Goal: Task Accomplishment & Management: Manage account settings

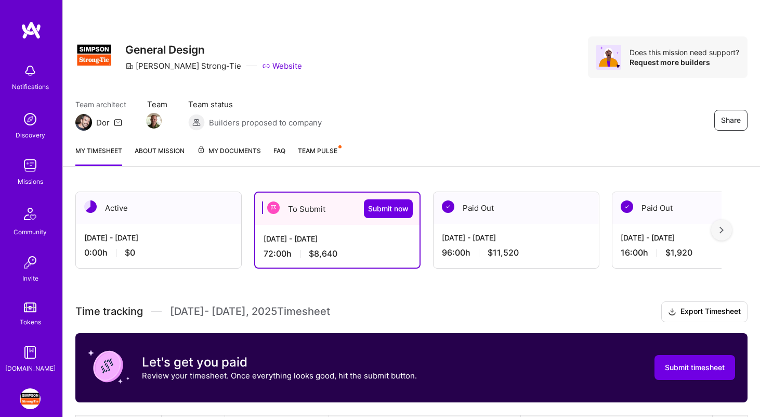
scroll to position [349, 0]
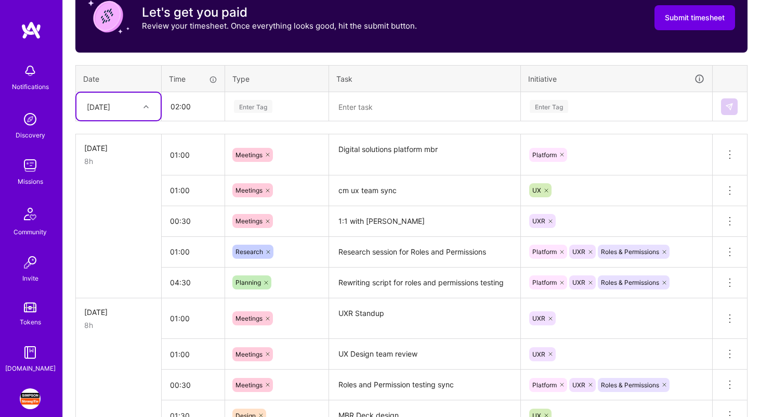
click at [369, 101] on textarea at bounding box center [424, 107] width 189 height 28
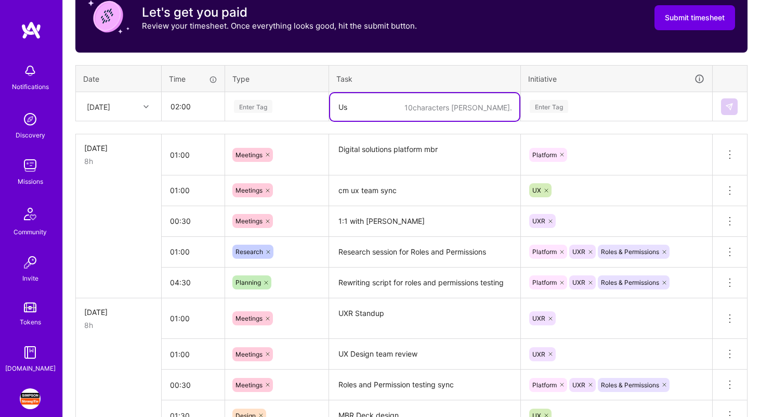
type textarea "U"
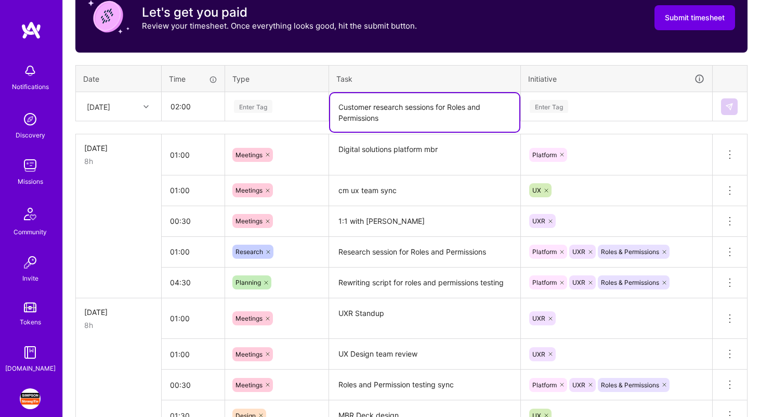
type textarea "Customer research sessions for Roles and Permissions"
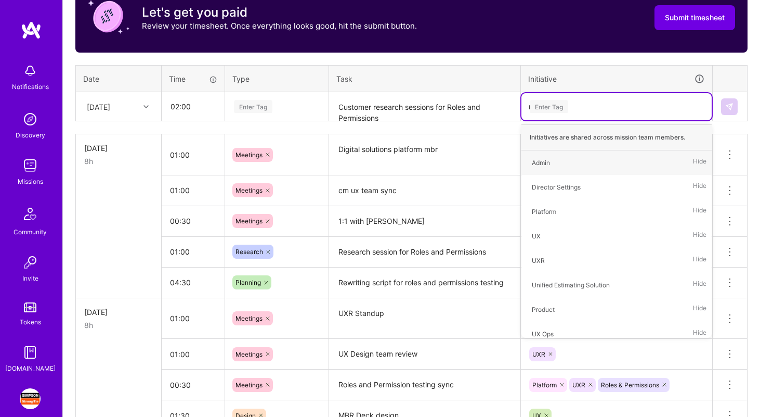
type input "ro"
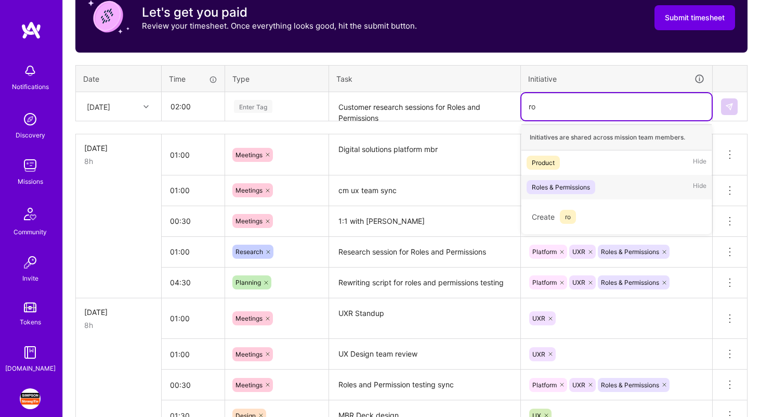
click at [638, 187] on div "Roles & Permissions Hide" at bounding box center [617, 187] width 190 height 24
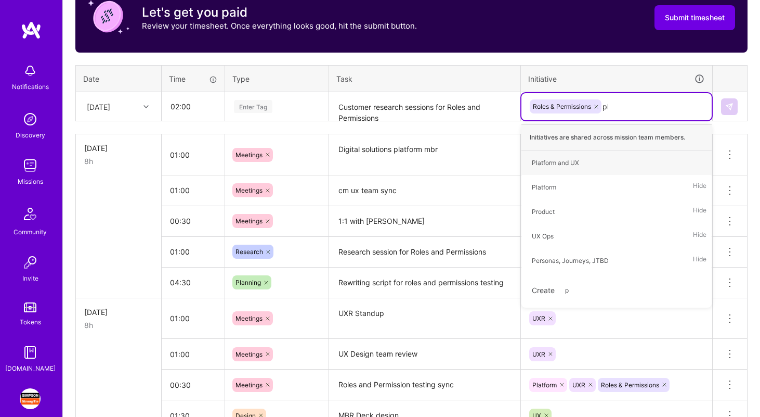
type input "plat"
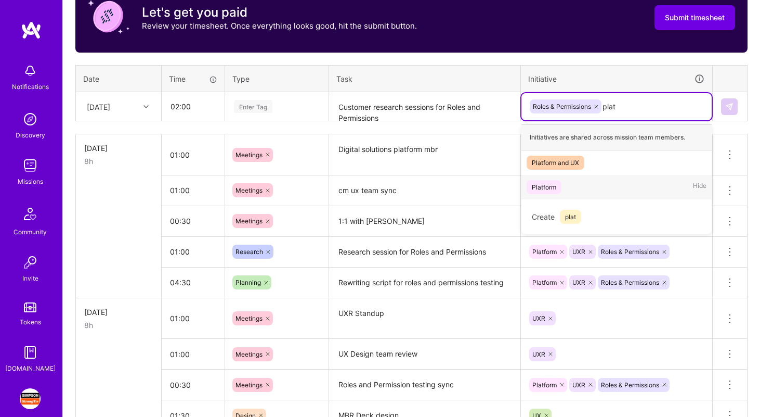
click at [621, 181] on div "Platform Hide" at bounding box center [617, 187] width 190 height 24
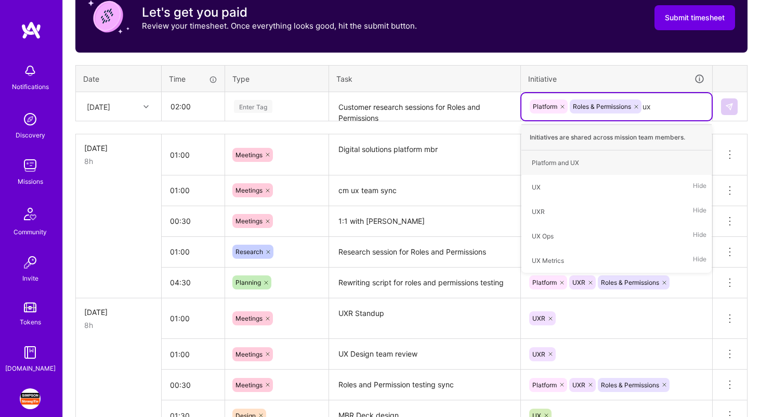
type input "uxr"
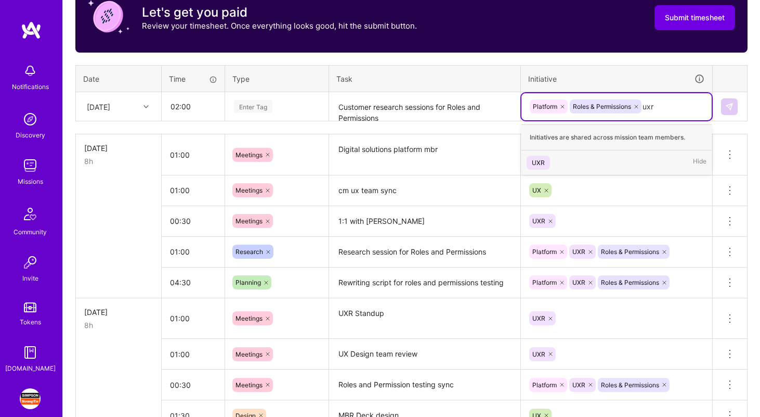
click at [622, 153] on div "UXR Hide" at bounding box center [617, 162] width 190 height 24
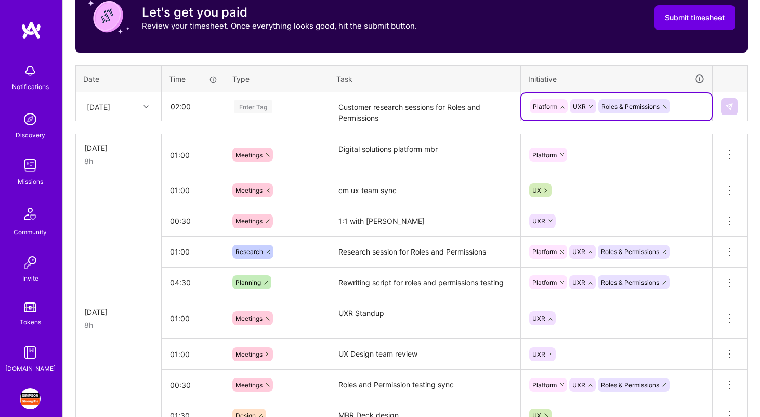
click at [259, 109] on div "Enter Tag" at bounding box center [253, 106] width 38 height 16
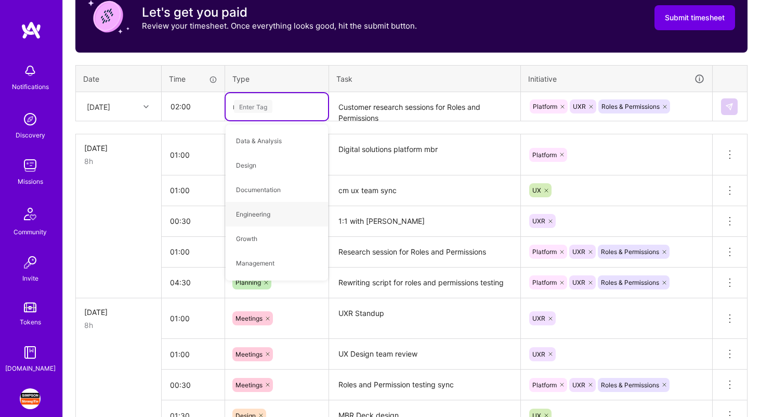
type input "re"
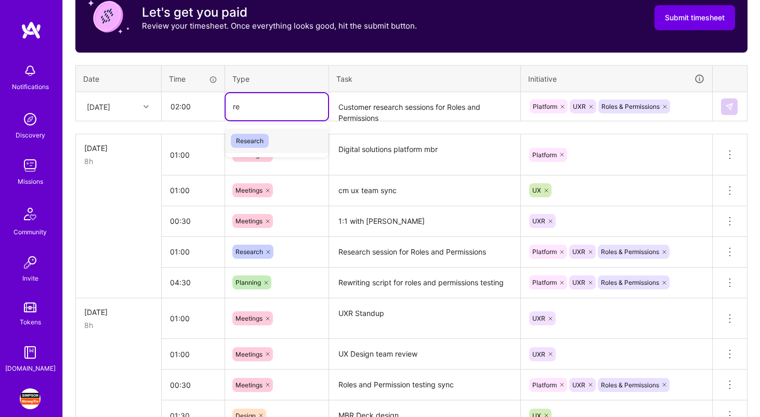
click at [272, 139] on div "Research" at bounding box center [277, 140] width 102 height 24
click at [728, 104] on img at bounding box center [729, 106] width 8 height 8
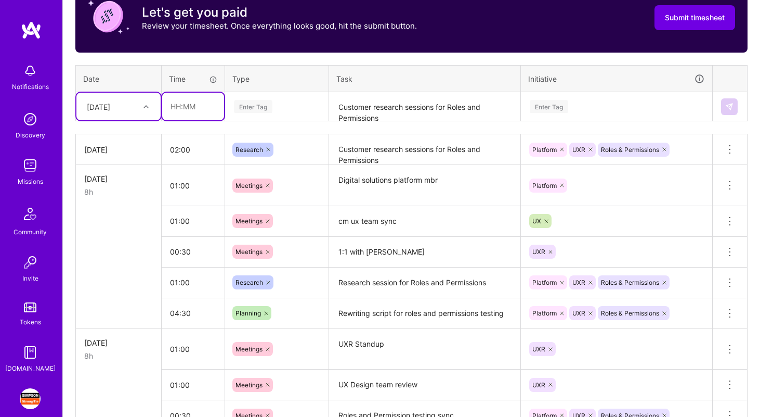
click at [195, 102] on input "text" at bounding box center [193, 107] width 62 height 28
type input "01:00"
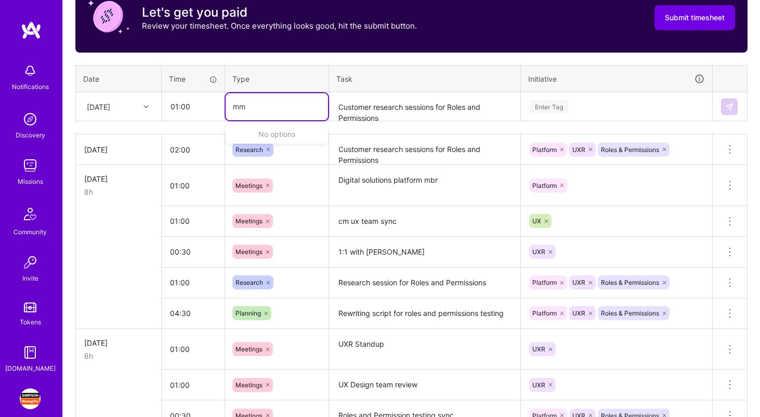
type input "m"
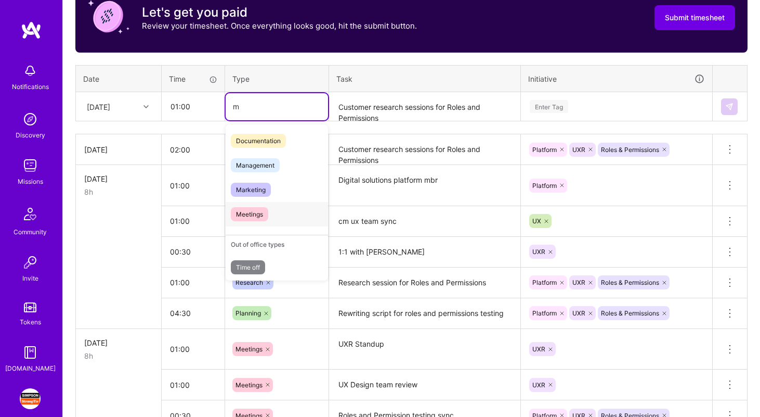
click at [246, 213] on span "Meetings" at bounding box center [249, 214] width 37 height 14
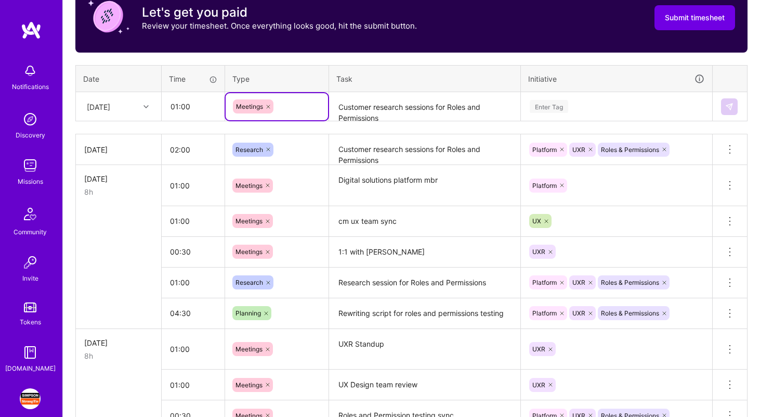
click at [385, 112] on textarea "Customer research sessions for Roles and Permissions" at bounding box center [424, 107] width 189 height 28
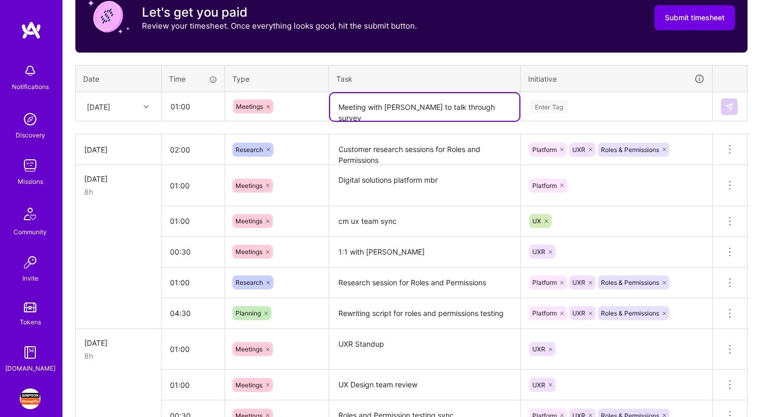
type textarea "Meeting with [PERSON_NAME] to talk through survey"
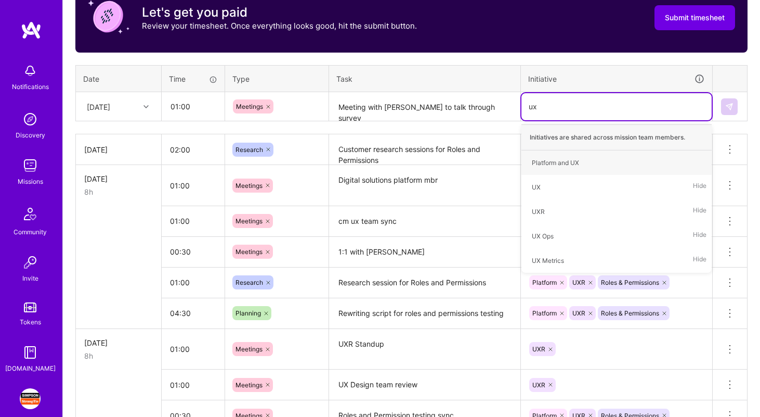
type input "uxr"
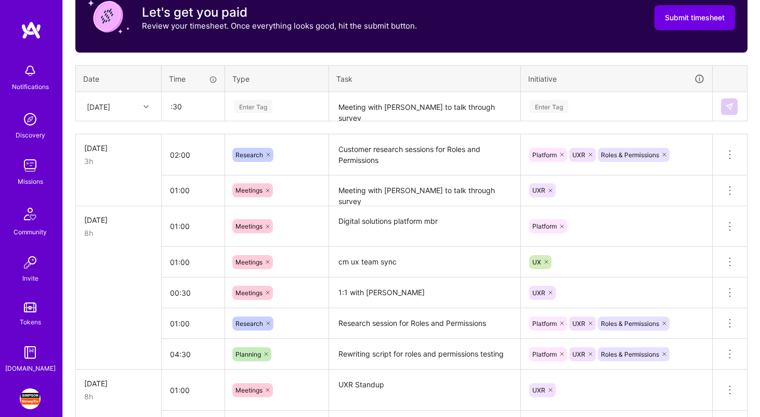
type input "00:30"
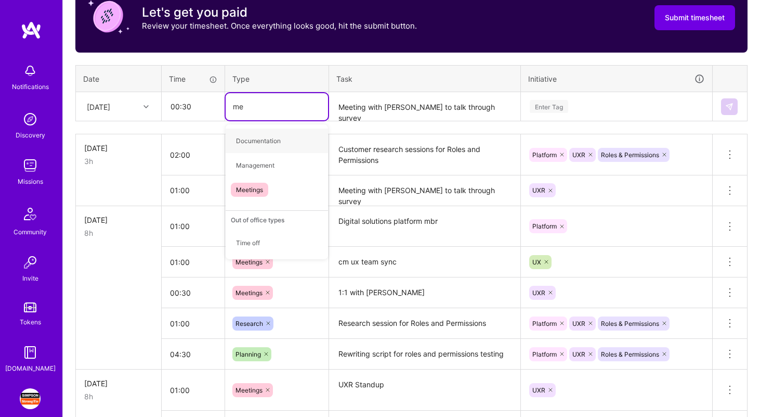
type input "mee"
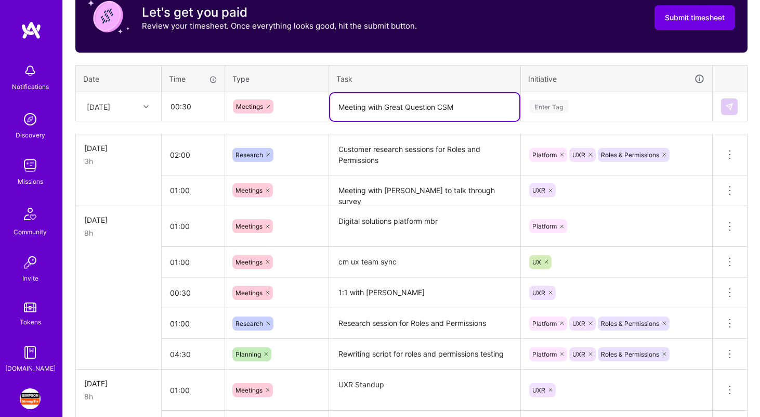
type textarea "Meeting with Great Question CSM"
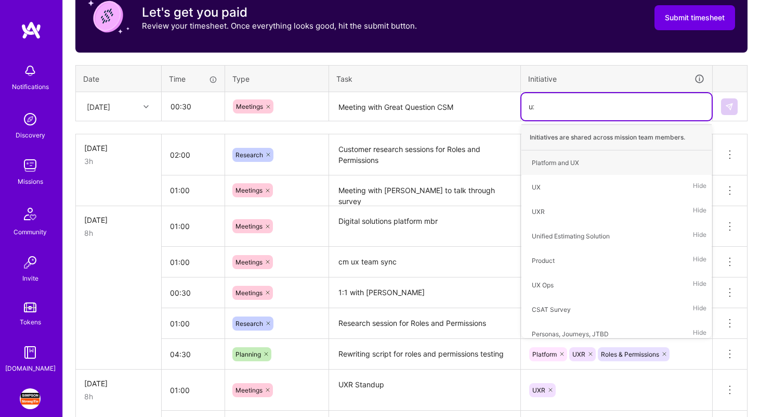
type input "uxr"
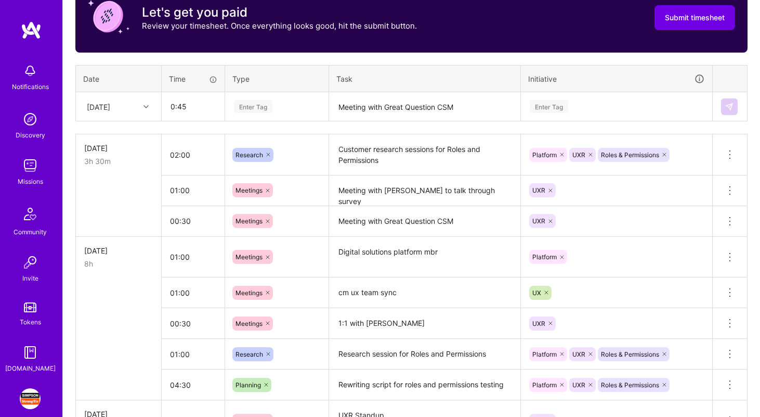
type input "00:45"
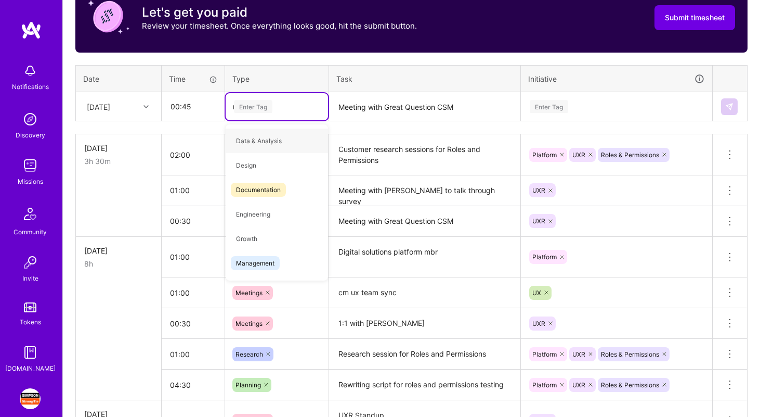
type input "me"
type input "mee"
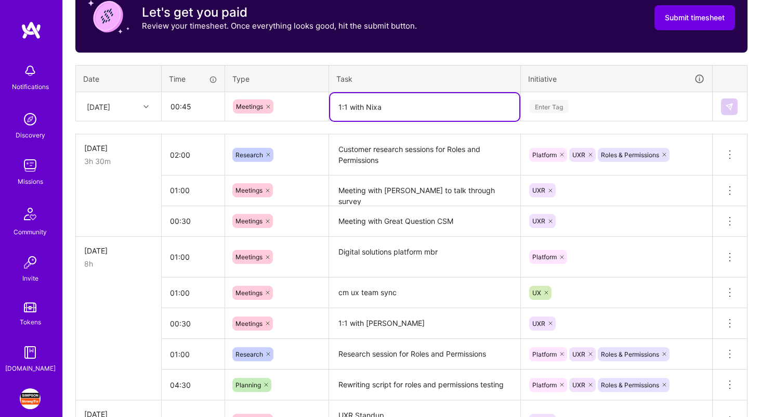
type textarea "1:1 with Nixa"
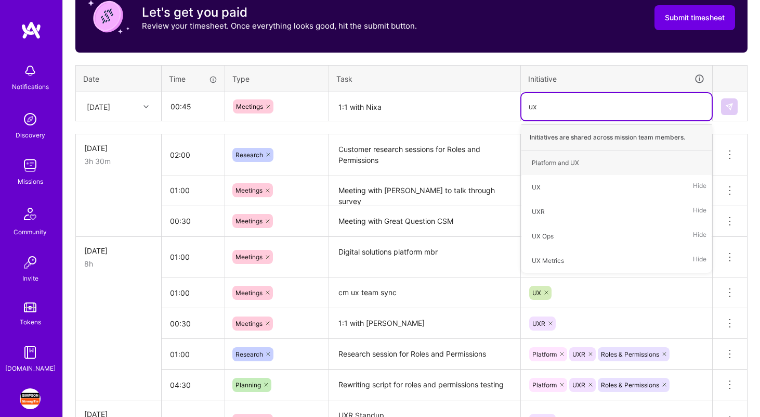
type input "uxr"
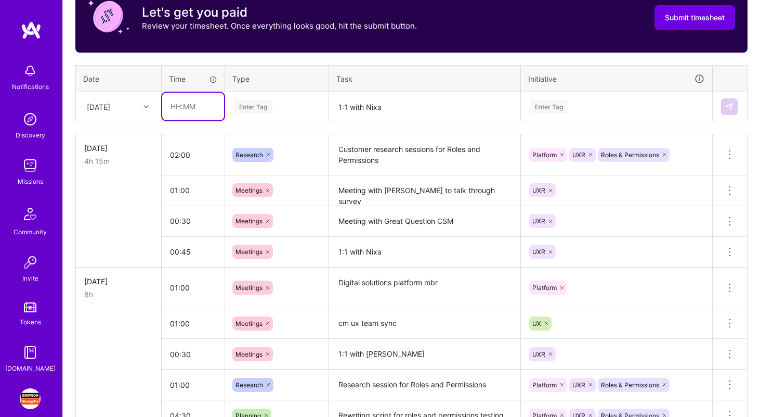
click at [183, 107] on input "text" at bounding box center [193, 107] width 62 height 28
type input "01:00"
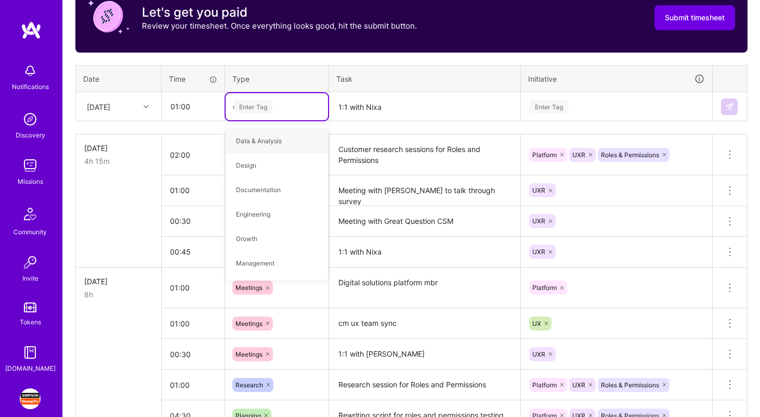
type input "op"
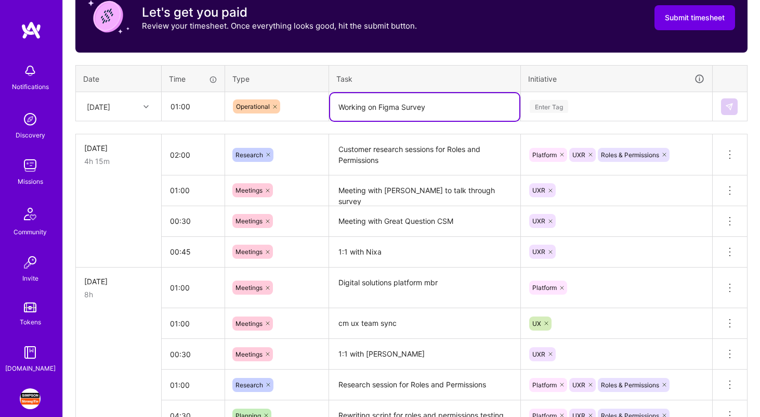
type textarea "Working on Figma Survey"
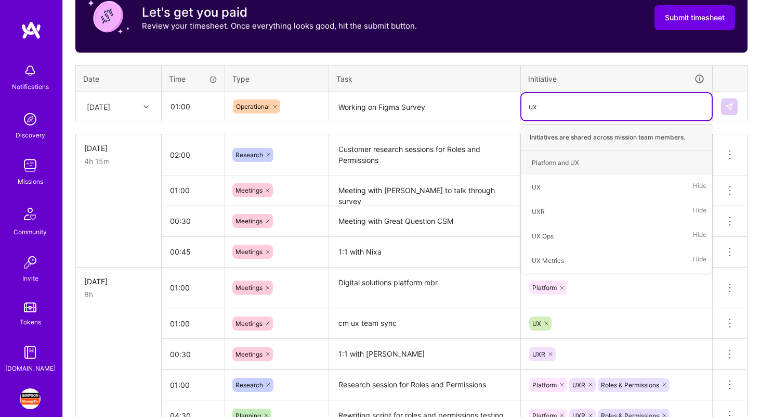
type input "uxr"
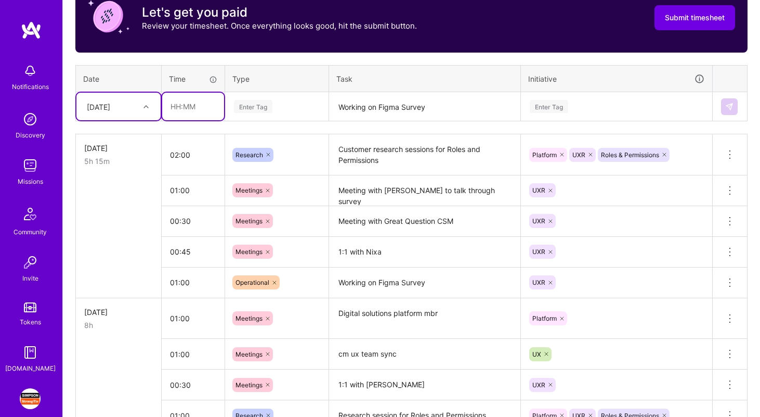
click at [190, 113] on input "text" at bounding box center [193, 107] width 62 height 28
type input "01:00"
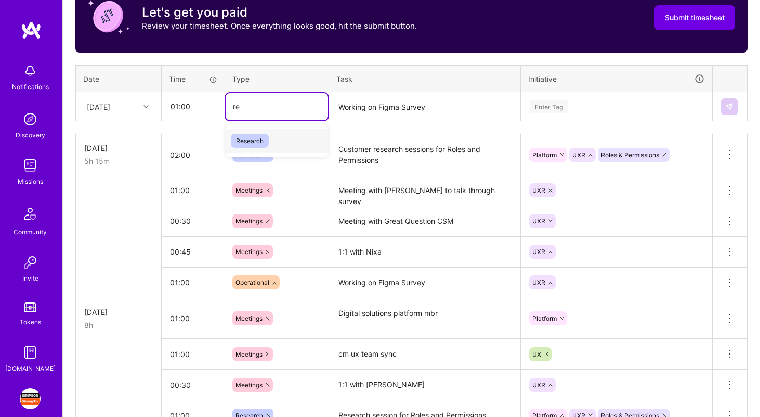
type input "res"
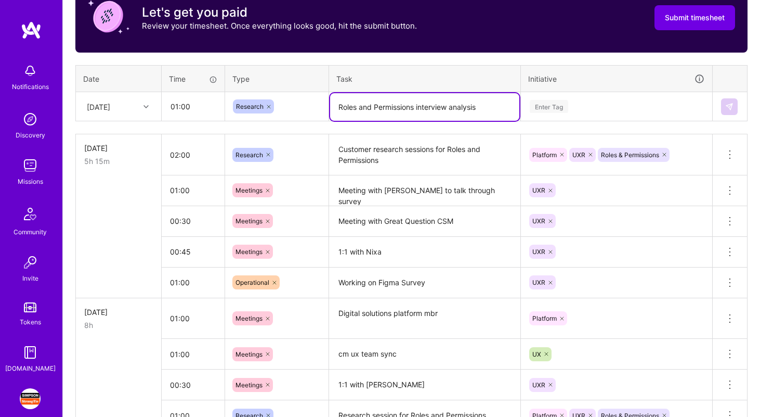
type textarea "Roles and Permissions interview analysis"
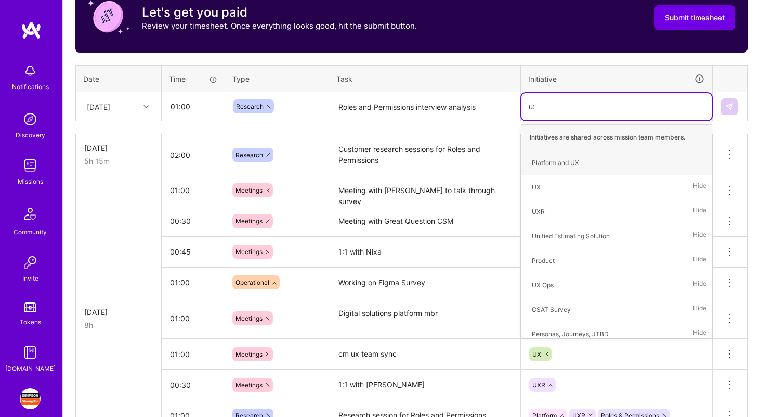
type input "uxr"
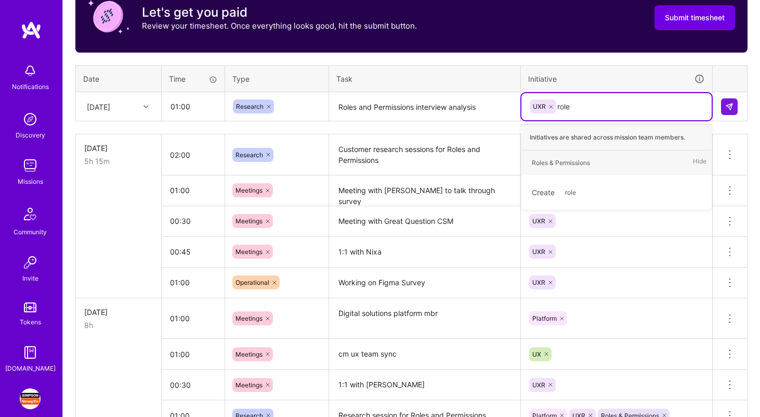
type input "roles"
click at [630, 164] on div "Roles & Permissions Hide" at bounding box center [617, 162] width 190 height 24
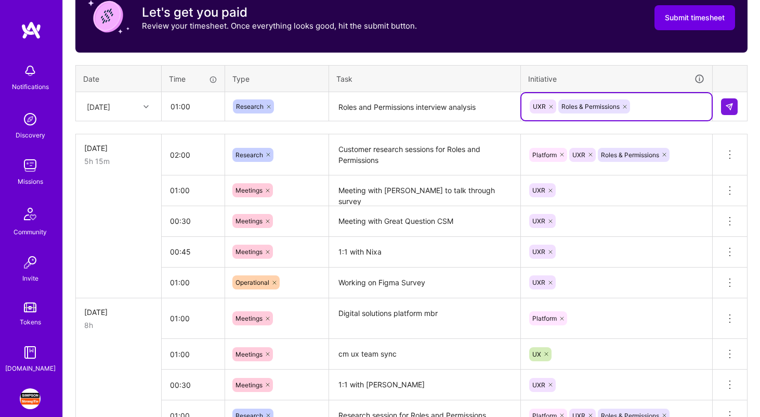
click at [551, 106] on icon at bounding box center [551, 106] width 6 height 6
click at [593, 155] on icon at bounding box center [591, 154] width 6 height 6
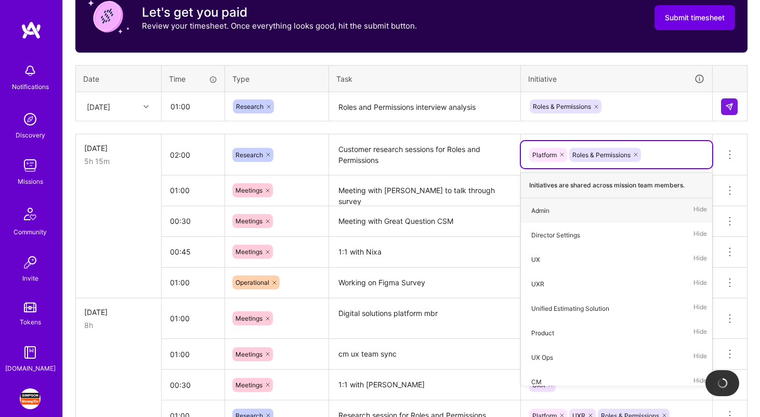
click at [621, 105] on div "Roles & Permissions" at bounding box center [617, 106] width 176 height 16
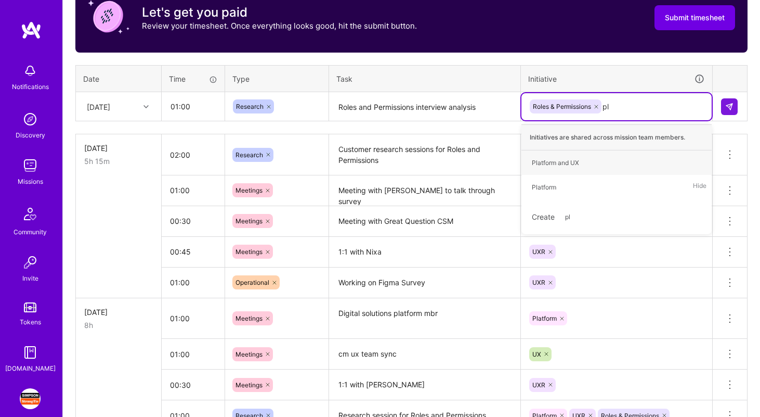
type input "pla"
click at [600, 186] on div "Platform Hide" at bounding box center [617, 187] width 190 height 24
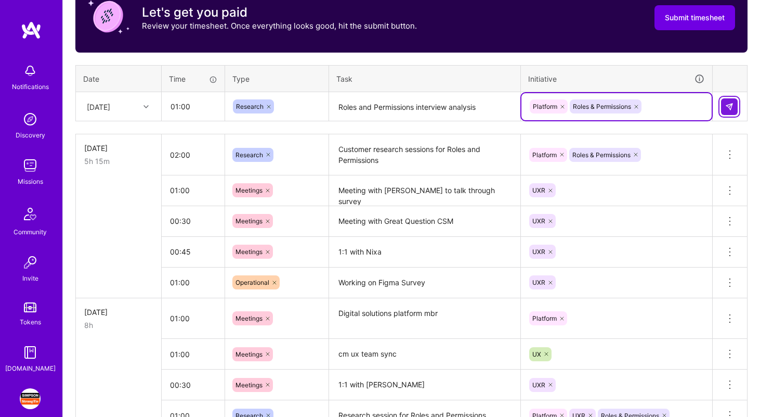
click at [734, 106] on button at bounding box center [729, 106] width 17 height 17
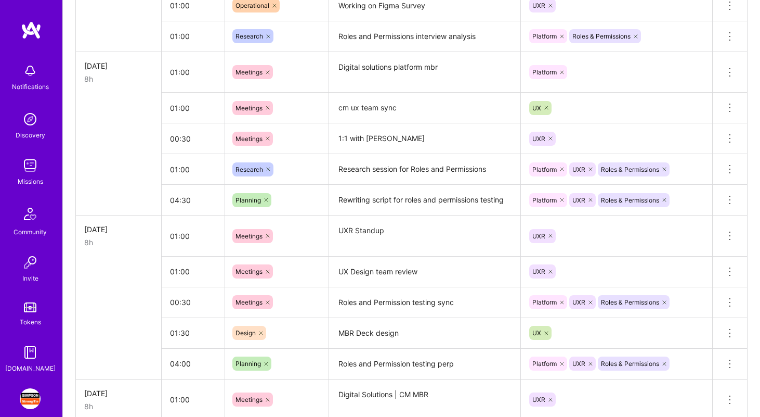
scroll to position [635, 0]
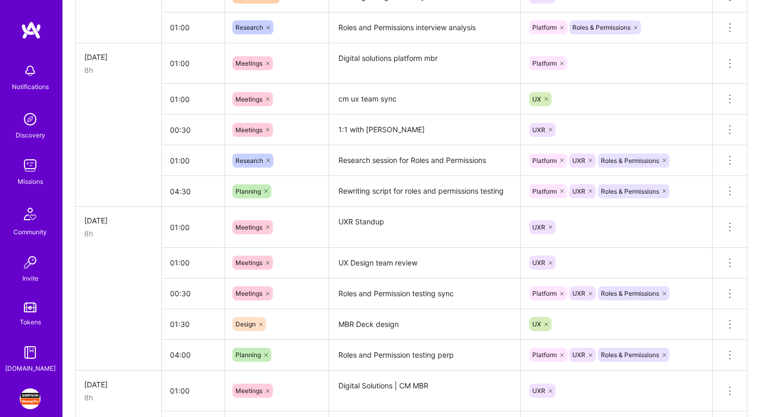
click at [589, 157] on icon at bounding box center [591, 160] width 6 height 6
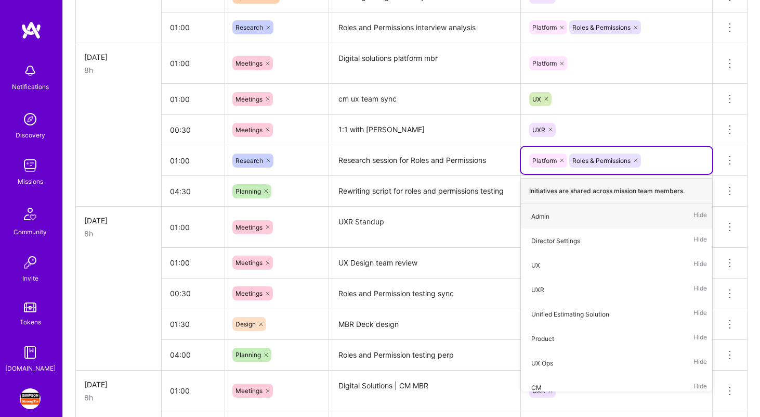
click at [625, 123] on div "UXR" at bounding box center [616, 130] width 177 height 16
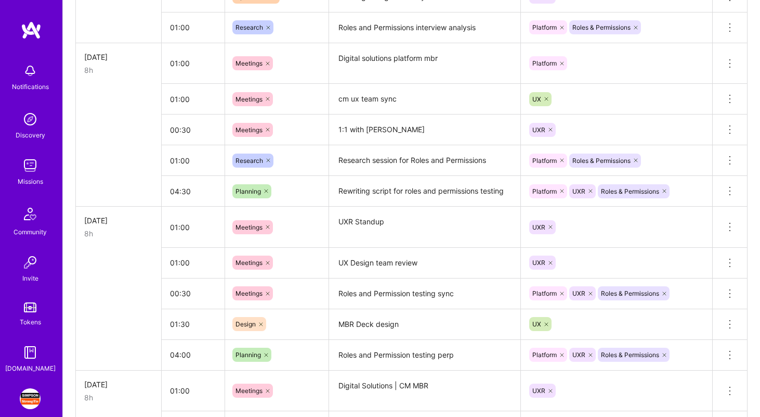
click at [590, 189] on icon at bounding box center [591, 191] width 6 height 6
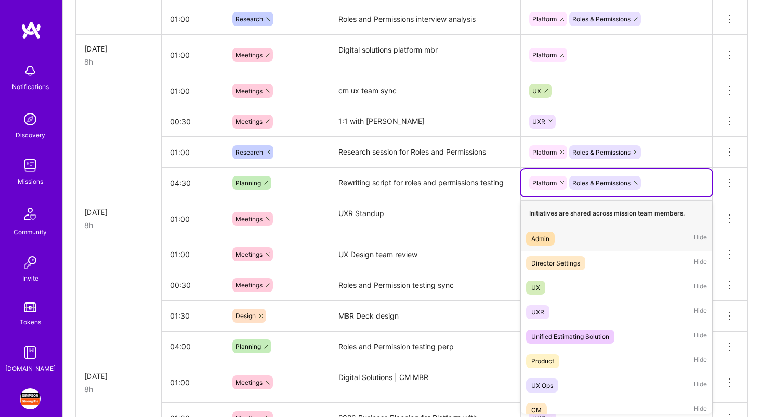
scroll to position [644, 0]
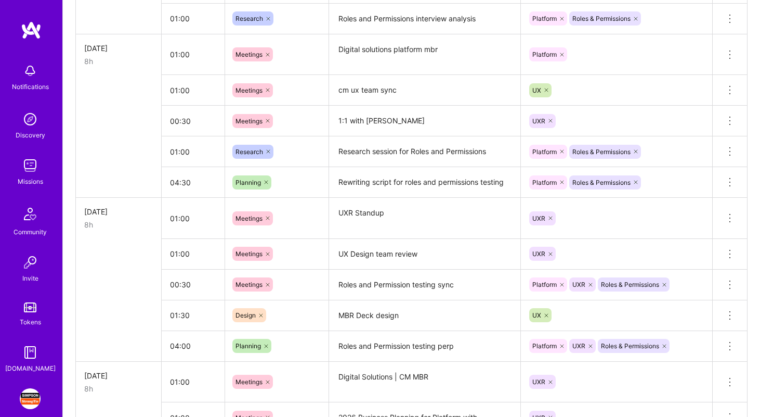
click at [592, 283] on icon at bounding box center [591, 284] width 6 height 6
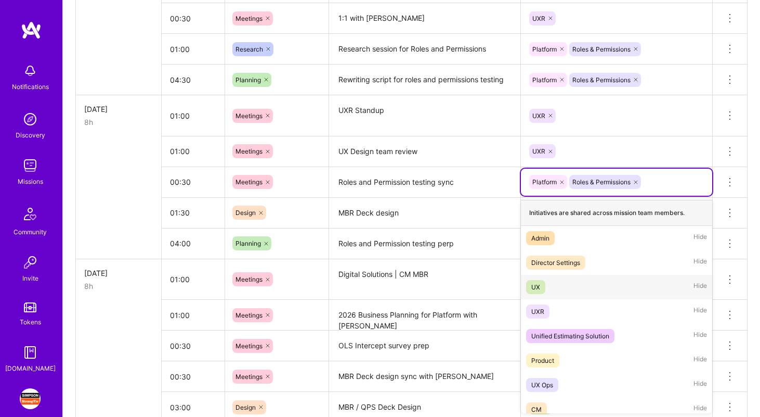
scroll to position [1152, 0]
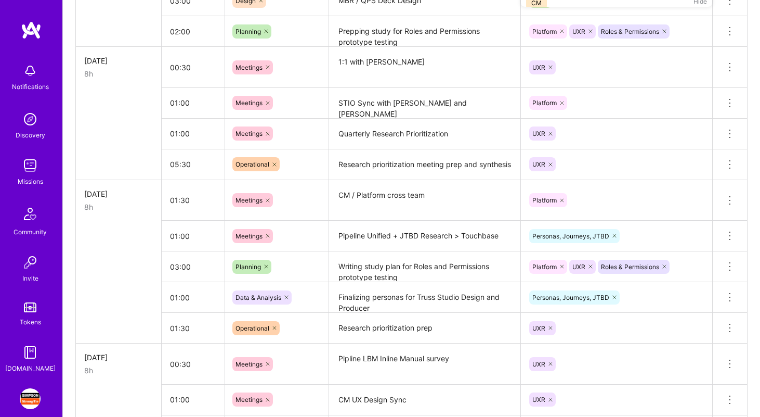
click at [592, 264] on icon at bounding box center [591, 266] width 6 height 6
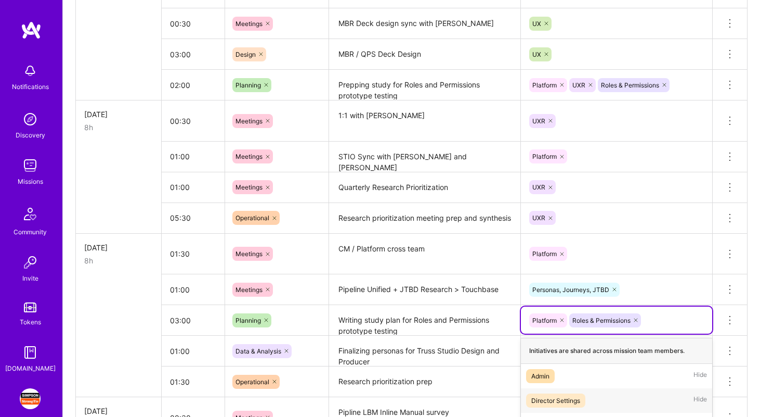
scroll to position [1087, 0]
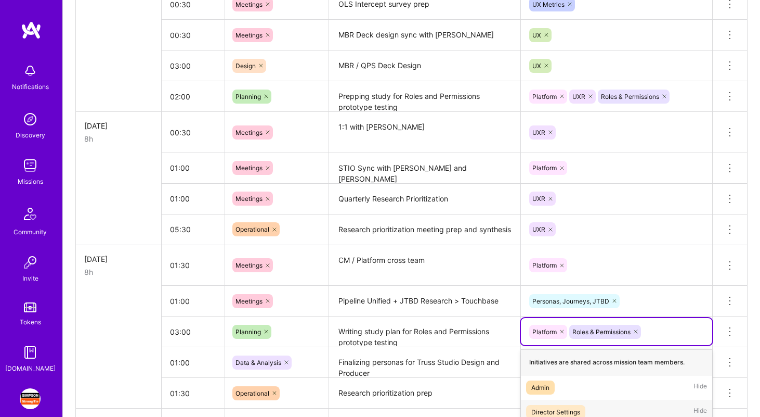
click at [591, 90] on div at bounding box center [591, 96] width 10 height 14
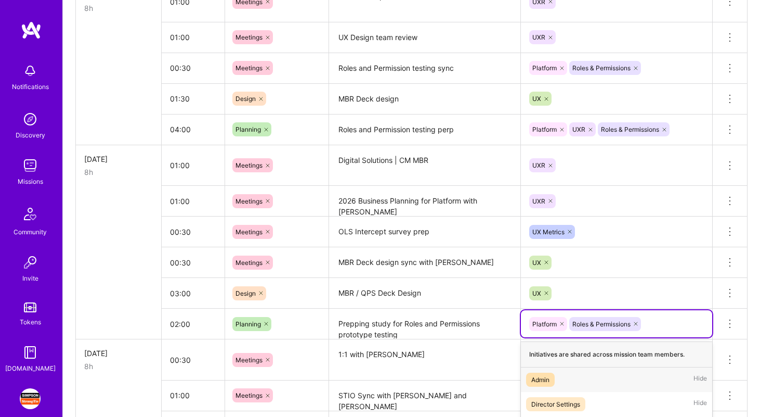
scroll to position [854, 0]
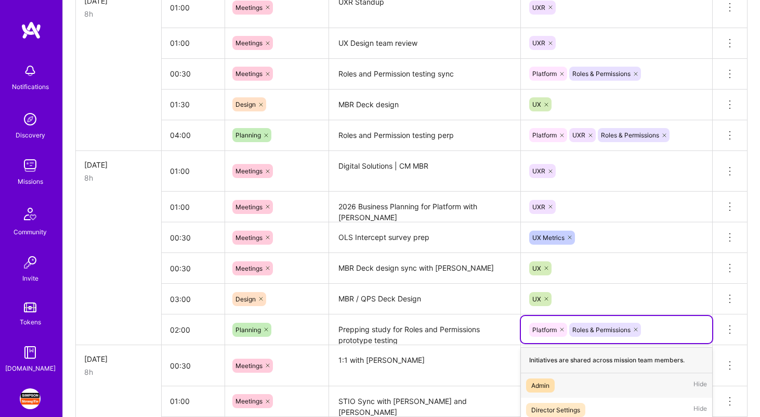
click at [592, 135] on icon at bounding box center [591, 135] width 6 height 6
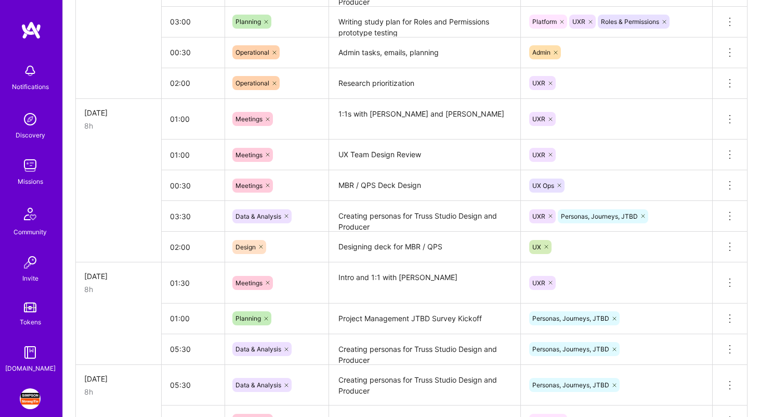
scroll to position [1546, 0]
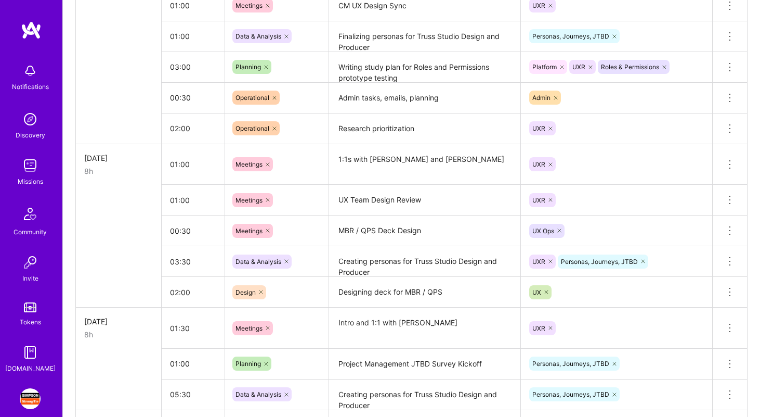
click at [589, 67] on icon at bounding box center [591, 67] width 6 height 6
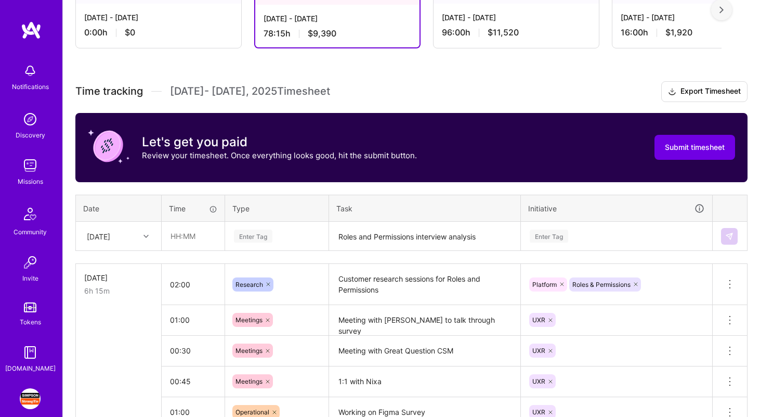
scroll to position [308, 0]
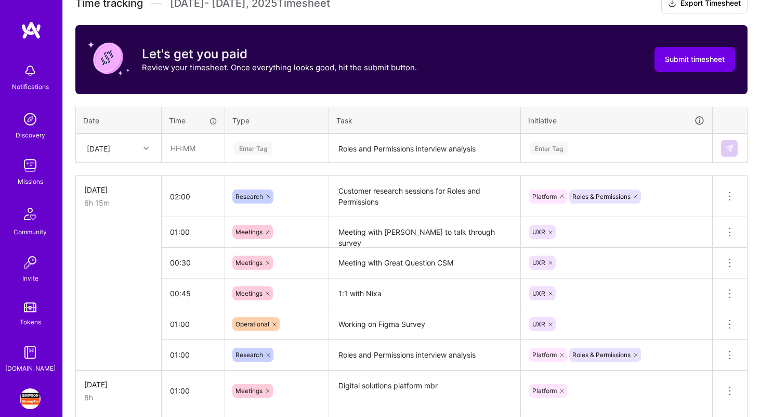
click at [190, 146] on input "text" at bounding box center [193, 148] width 62 height 28
type input "00:30"
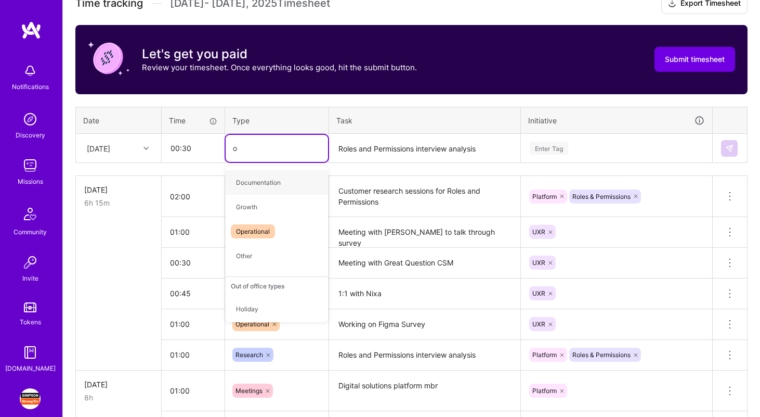
type input "op"
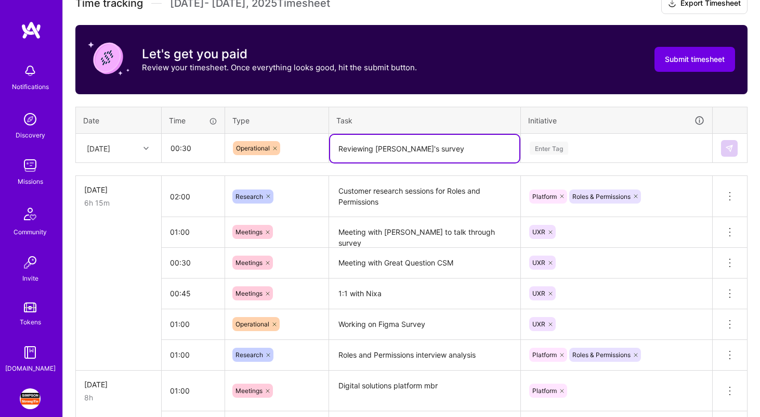
type textarea "Reviewing [PERSON_NAME]'s survey"
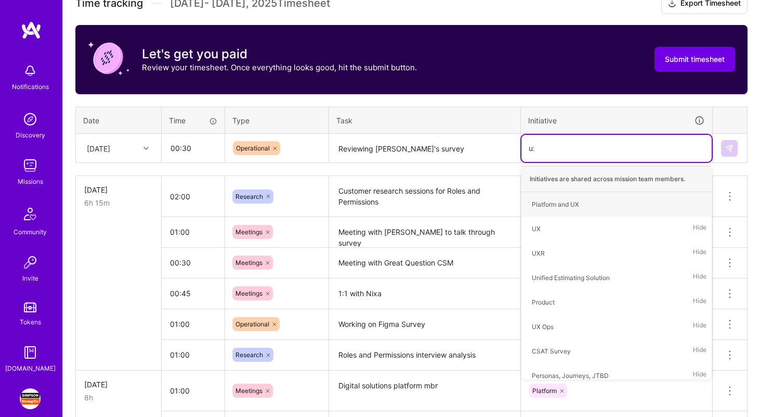
type input "uxr"
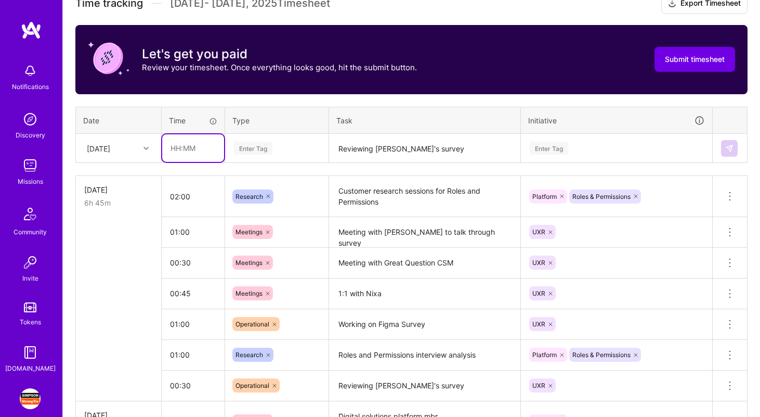
click at [185, 159] on input "text" at bounding box center [193, 148] width 62 height 28
type input "1"
type input "00:45"
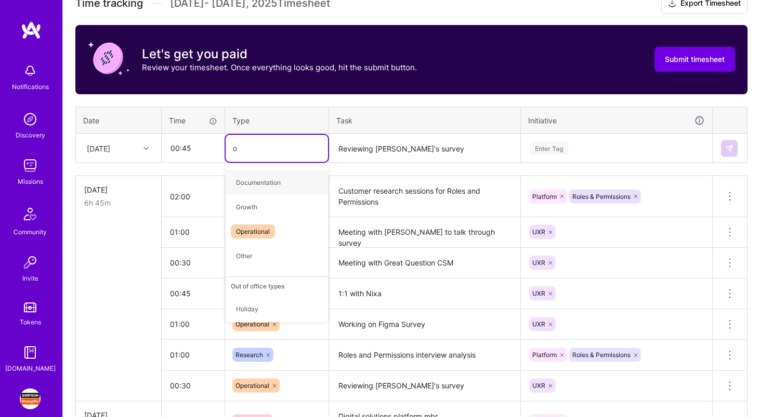
type input "op"
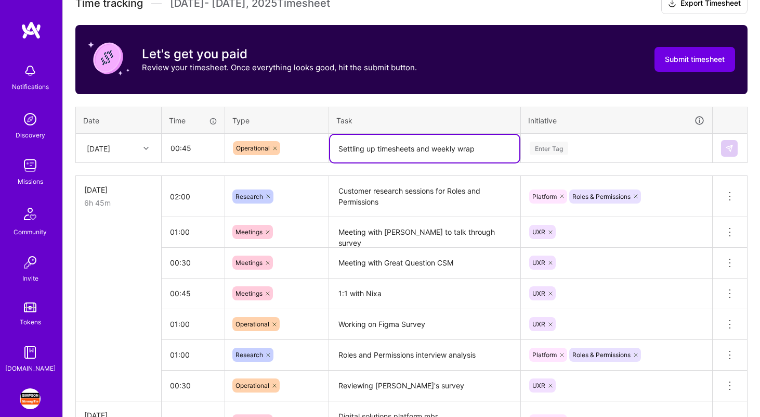
type textarea "Settling up timesheets and weekly wrap"
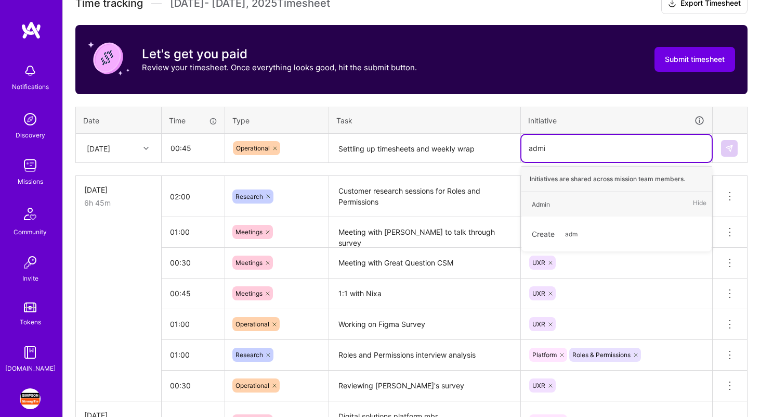
type input "admin"
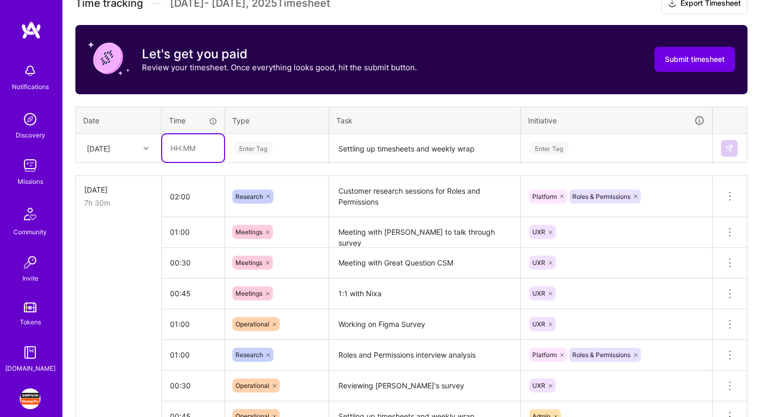
click at [187, 141] on input "text" at bounding box center [193, 148] width 62 height 28
type input "00:30"
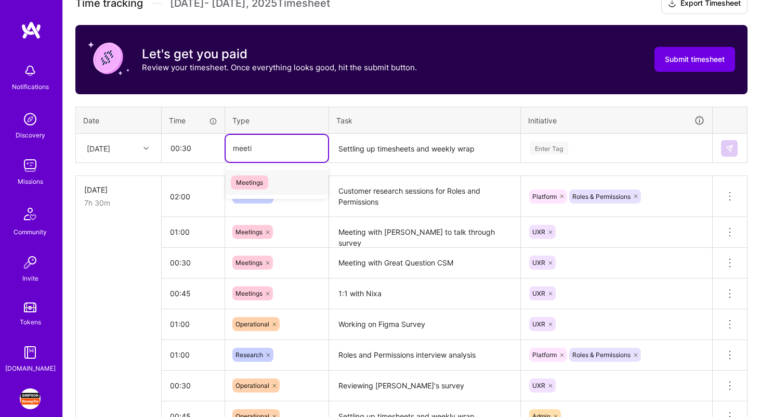
type input "meetin"
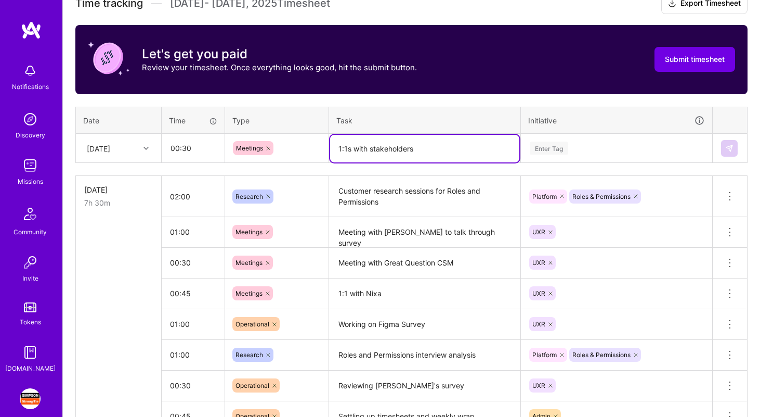
type textarea "1:1s with stakeholders"
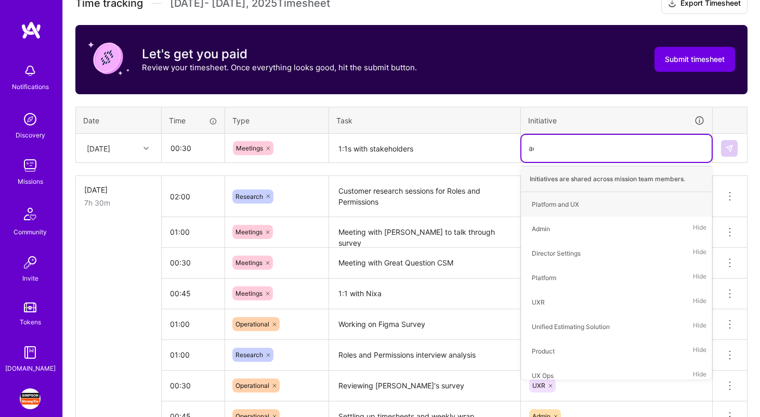
type input "adm"
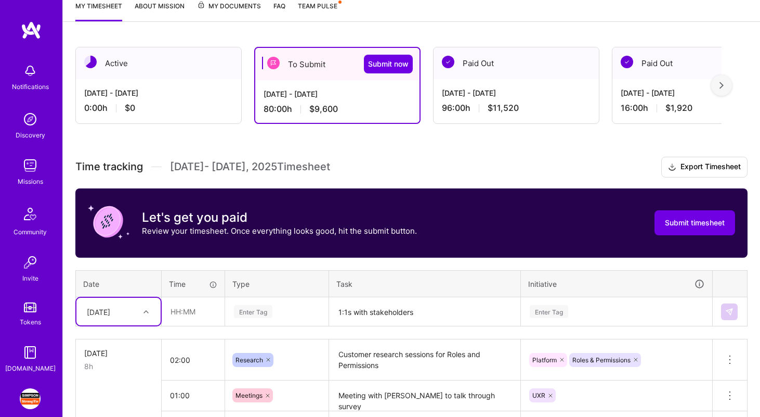
scroll to position [113, 0]
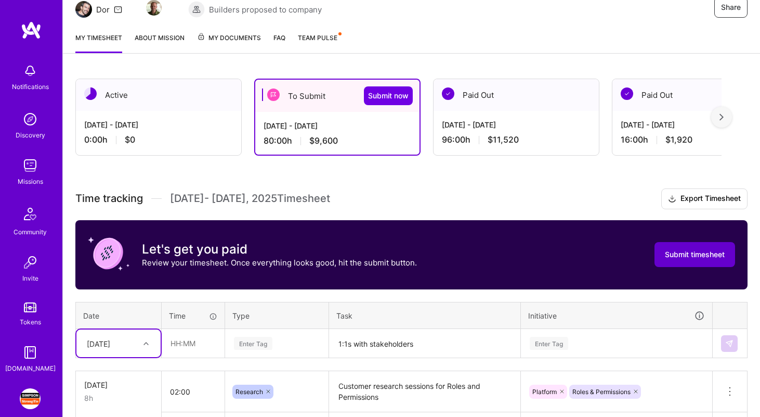
click at [692, 259] on button "Submit timesheet" at bounding box center [695, 254] width 81 height 25
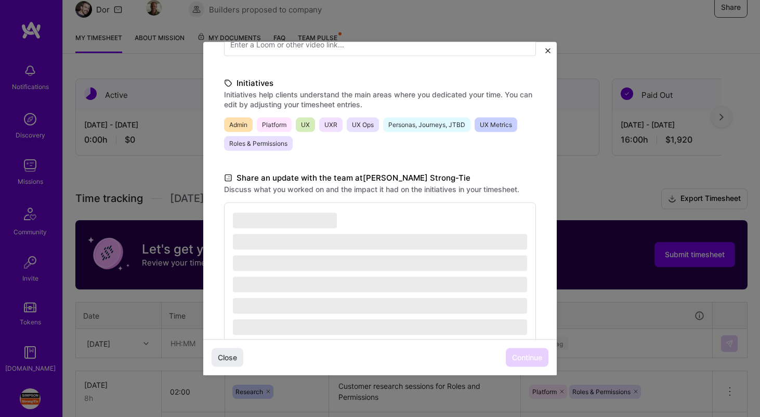
scroll to position [228, 0]
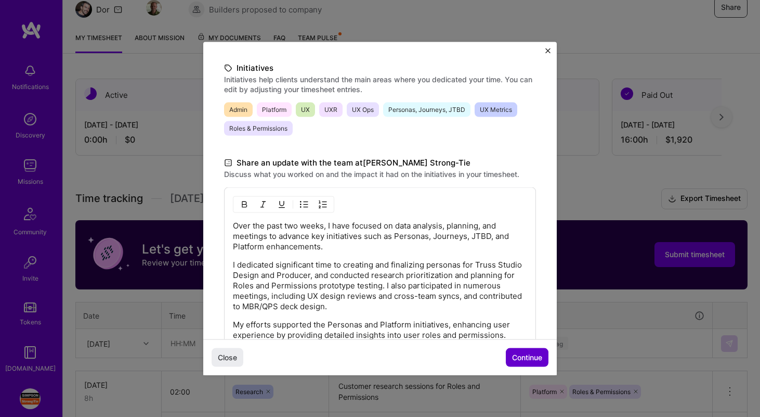
click at [526, 362] on button "Continue" at bounding box center [527, 357] width 43 height 19
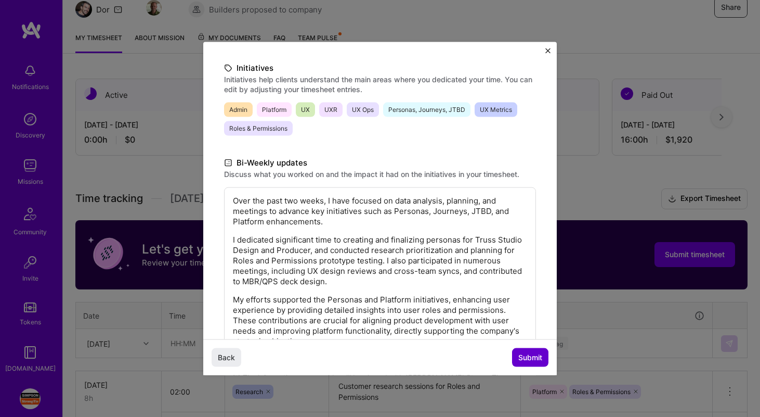
click at [526, 362] on button "Submit" at bounding box center [530, 357] width 36 height 19
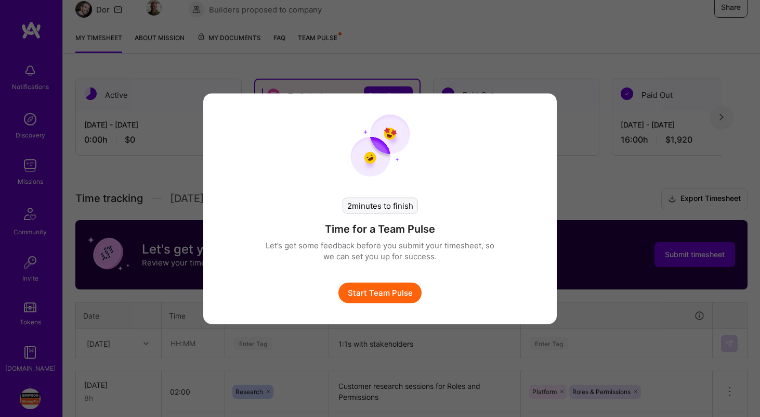
click at [397, 296] on button "Start Team Pulse" at bounding box center [380, 292] width 83 height 21
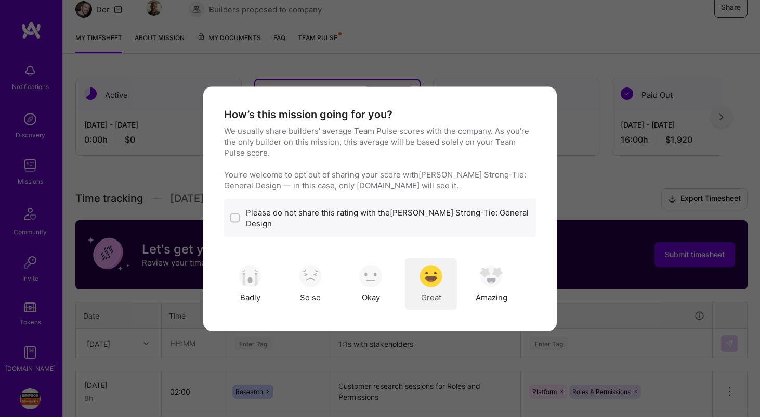
click at [441, 276] on img "modal" at bounding box center [431, 276] width 23 height 23
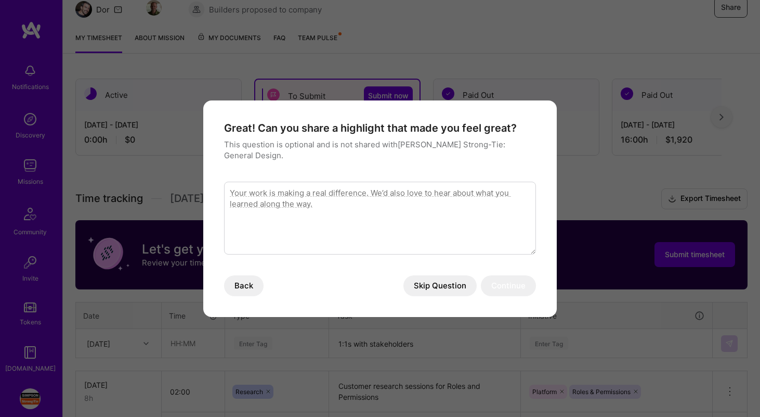
click at [449, 275] on button "Skip Question" at bounding box center [440, 285] width 73 height 21
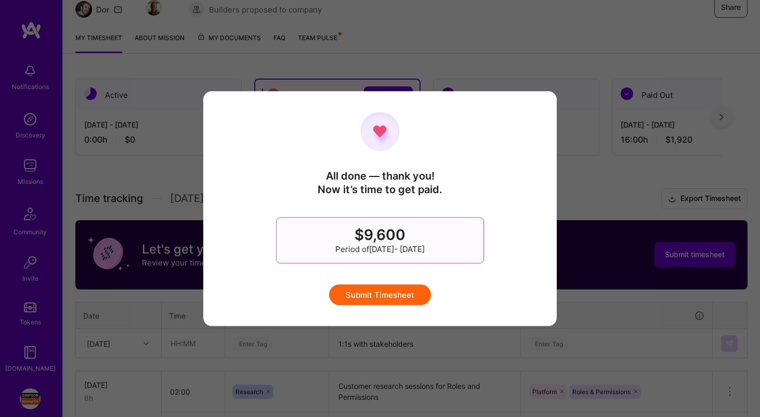
click at [396, 294] on button "Submit Timesheet" at bounding box center [380, 294] width 102 height 21
